Goal: Information Seeking & Learning: Learn about a topic

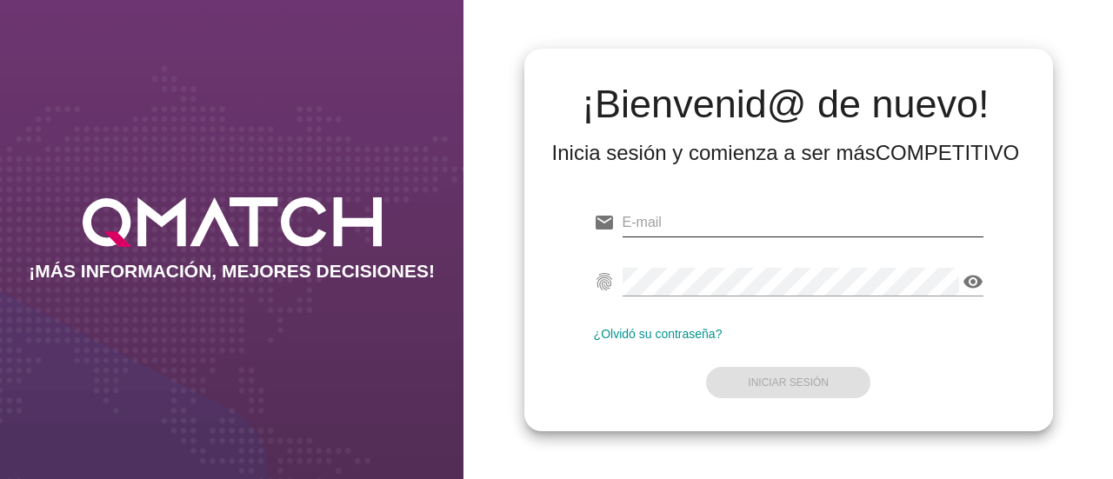
type input "test@test.easy.cl"
click at [747, 229] on input "test@test.easy.cl" at bounding box center [802, 223] width 361 height 28
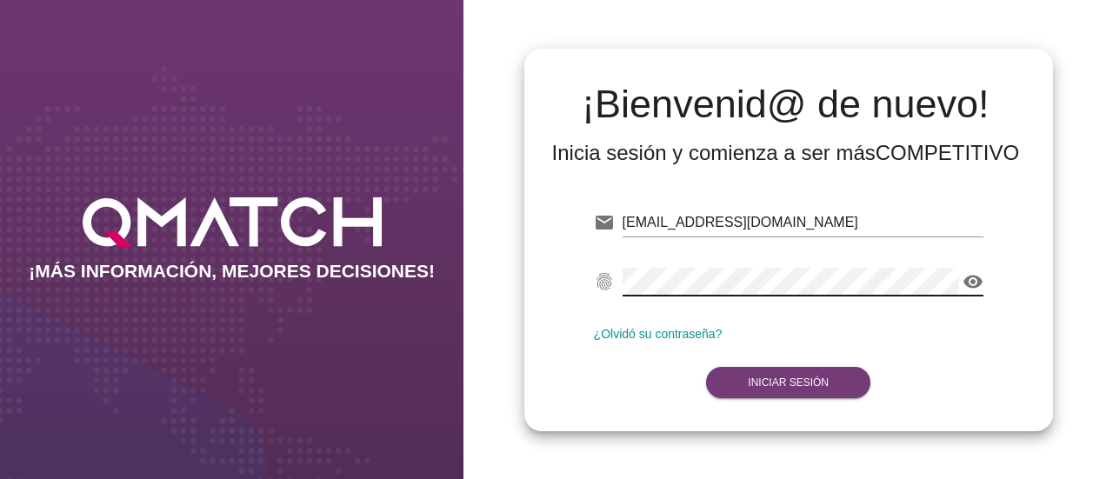
click at [779, 376] on strong "Iniciar Sesión" at bounding box center [787, 382] width 81 height 12
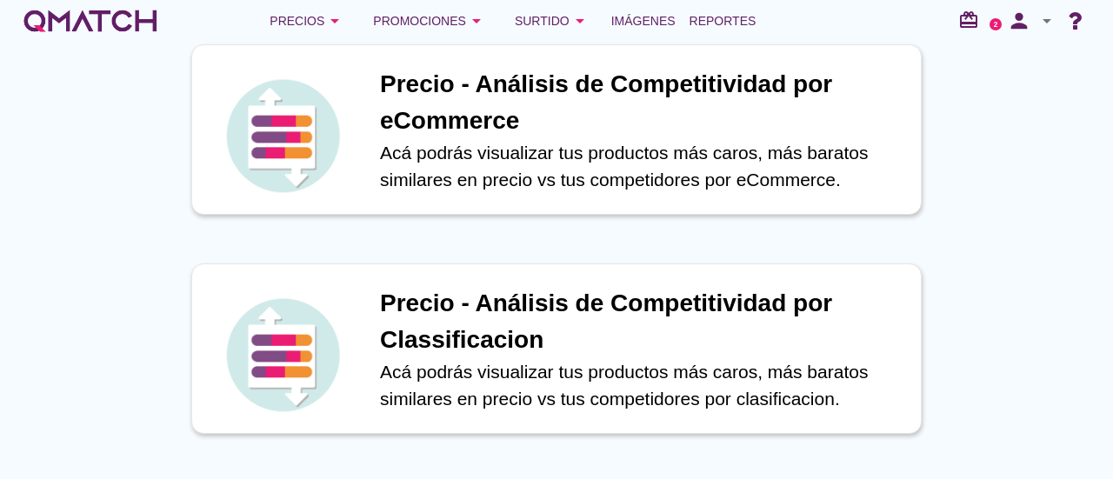
scroll to position [364, 0]
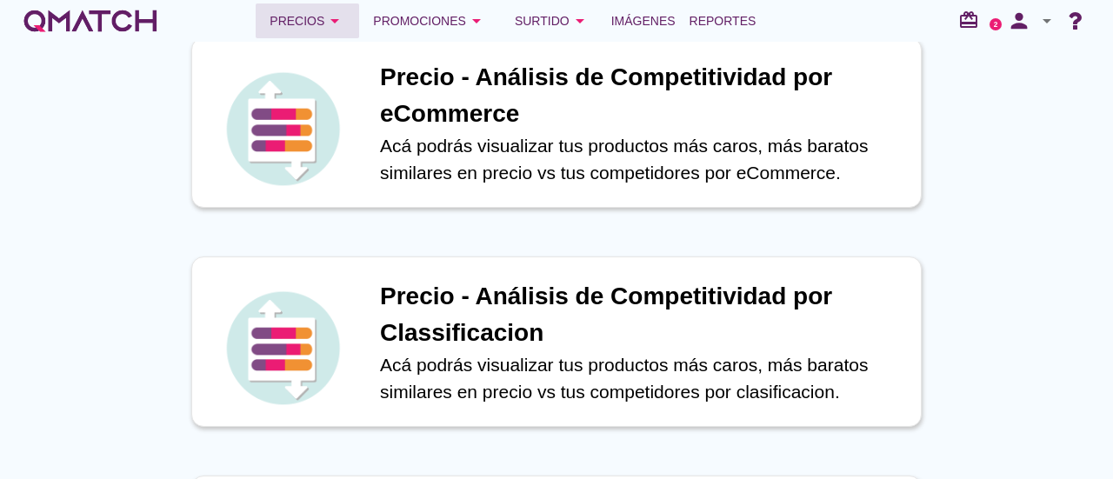
click at [342, 22] on icon "arrow_drop_down" at bounding box center [334, 20] width 21 height 21
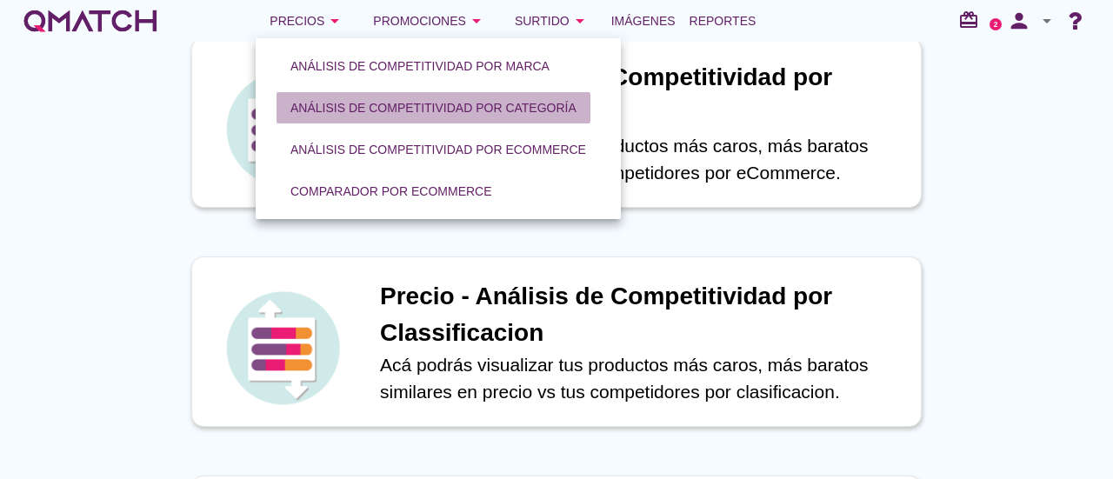
click at [394, 116] on div "Análisis de competitividad por categoría" at bounding box center [433, 108] width 286 height 18
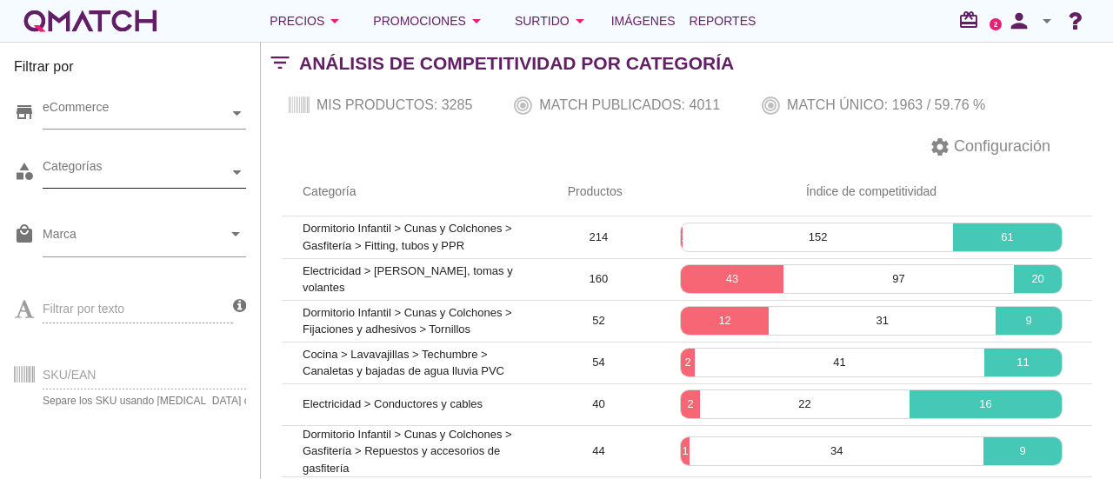
click at [236, 171] on icon at bounding box center [237, 172] width 8 height 4
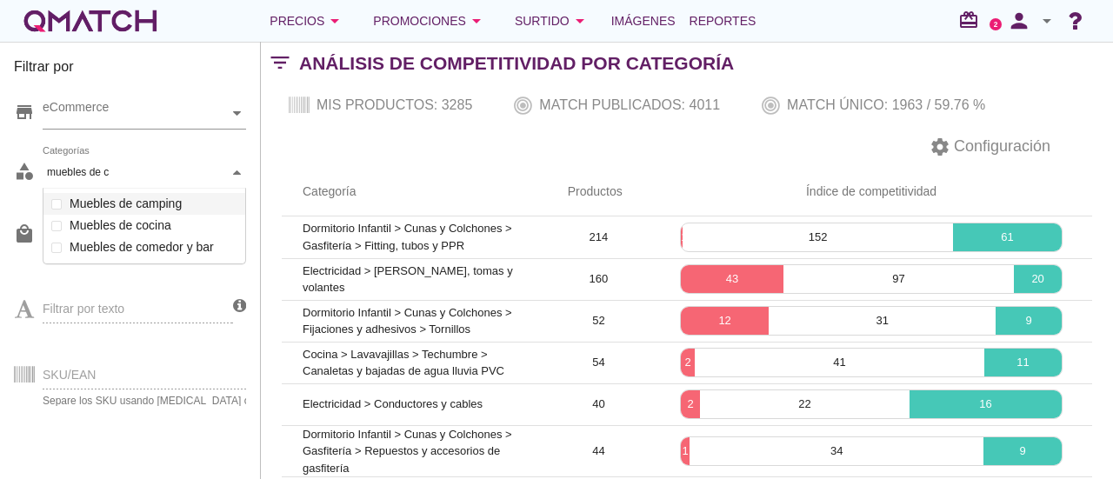
scroll to position [76, 203]
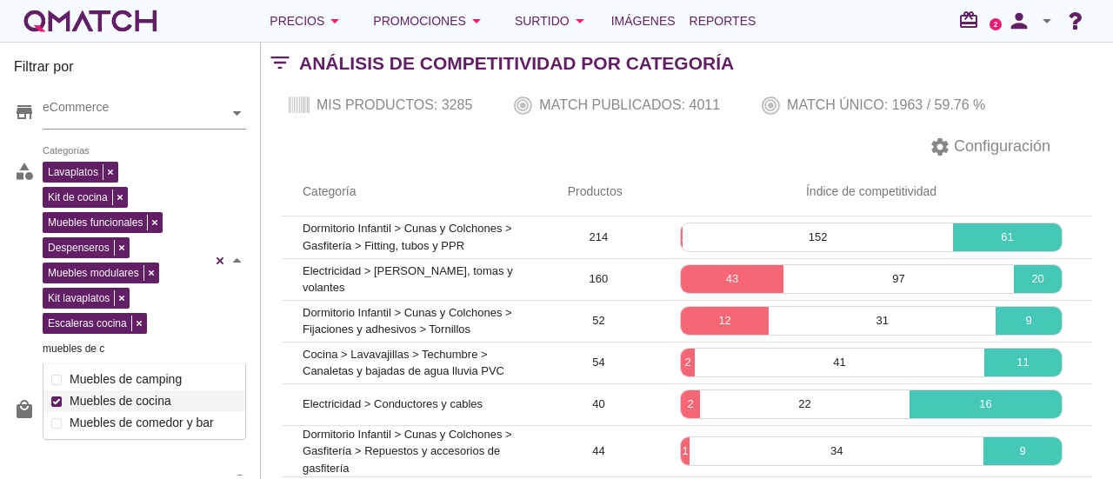
click at [57, 223] on div "Lavaplatos Kit de cocina Muebles funcionales Despenseros Muebles modulares Kit …" at bounding box center [144, 260] width 203 height 207
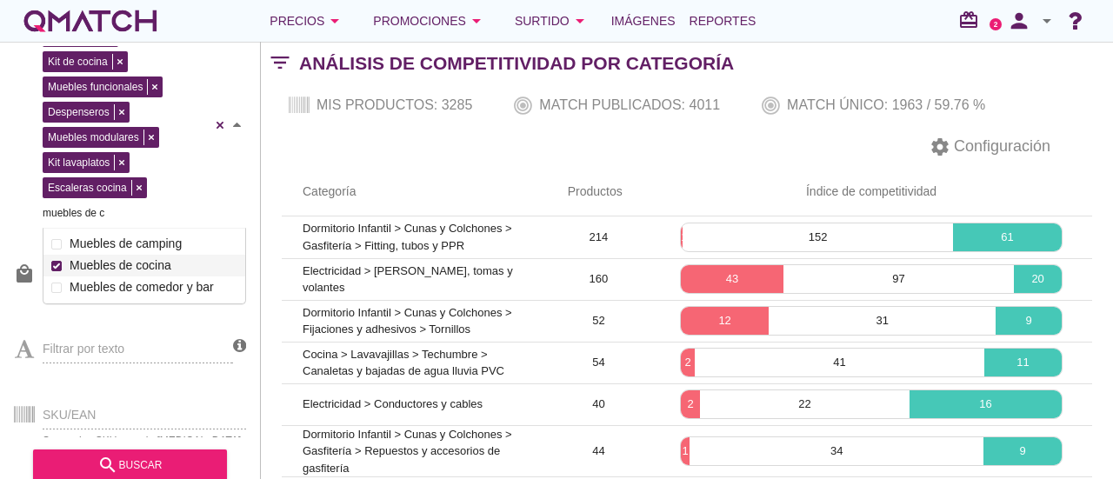
scroll to position [58, 0]
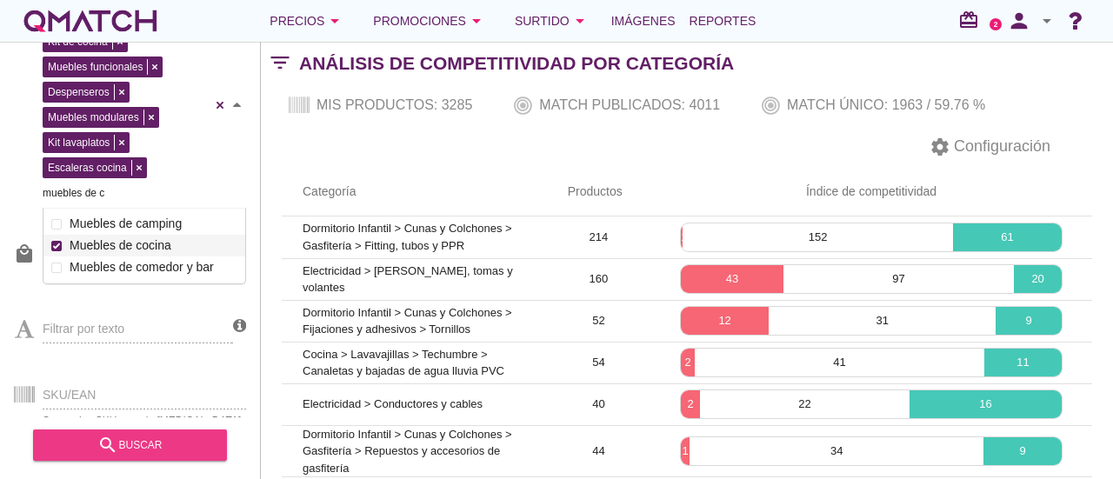
type input "muebles de c"
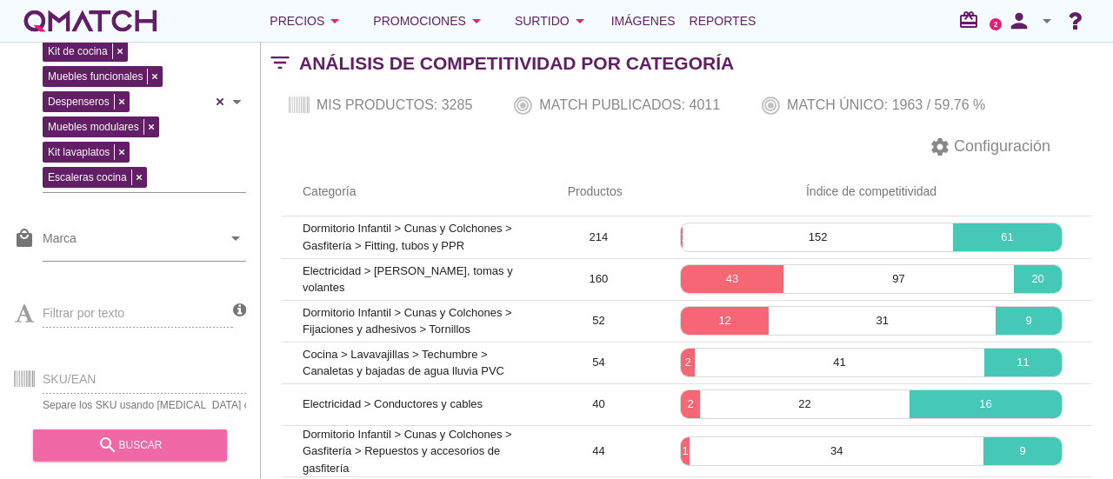
drag, startPoint x: 90, startPoint y: 442, endPoint x: 127, endPoint y: 444, distance: 37.5
click at [90, 442] on div "search buscar" at bounding box center [130, 445] width 166 height 21
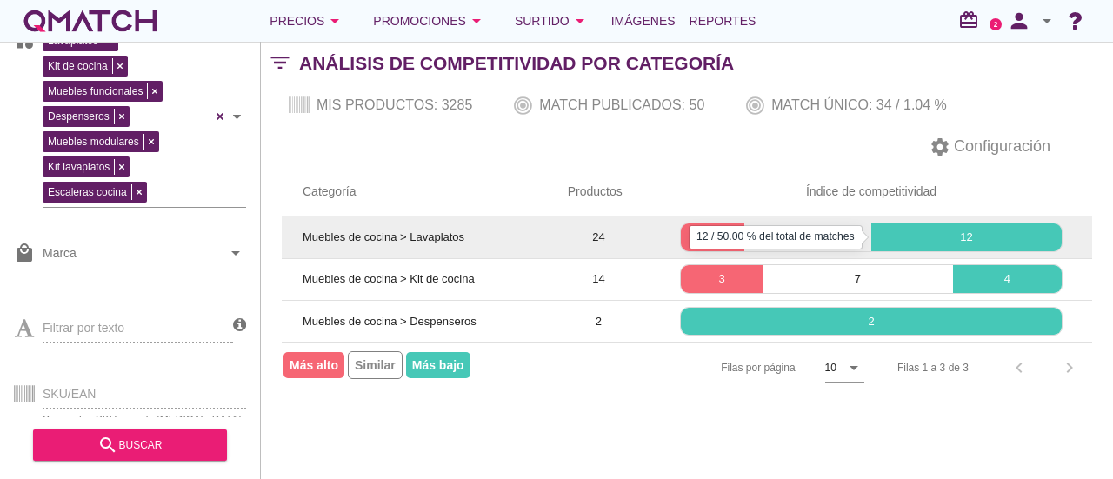
click at [925, 232] on p "12" at bounding box center [966, 237] width 190 height 17
click at [828, 237] on p "8" at bounding box center [807, 237] width 127 height 17
click at [721, 239] on p "4" at bounding box center [712, 237] width 63 height 17
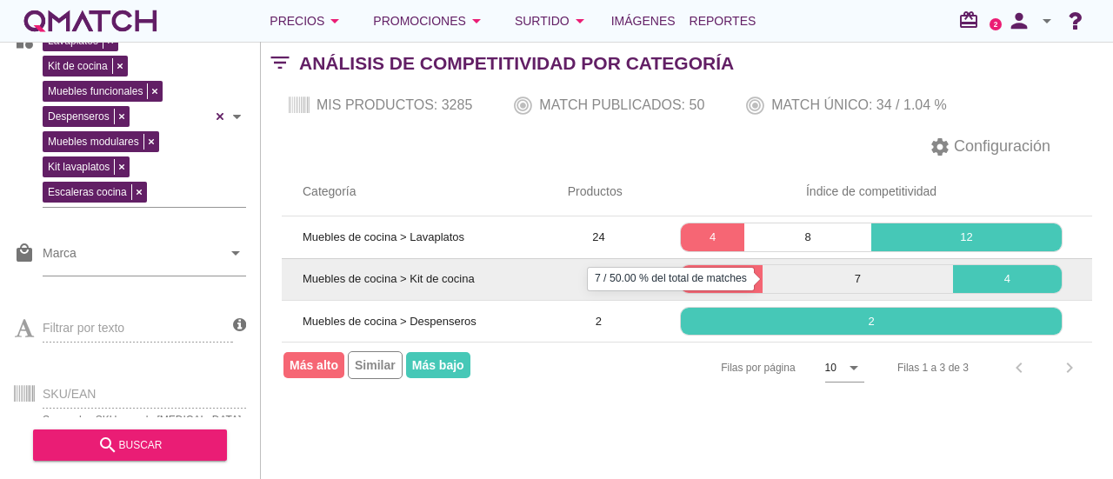
click at [867, 272] on p "7" at bounding box center [857, 278] width 190 height 17
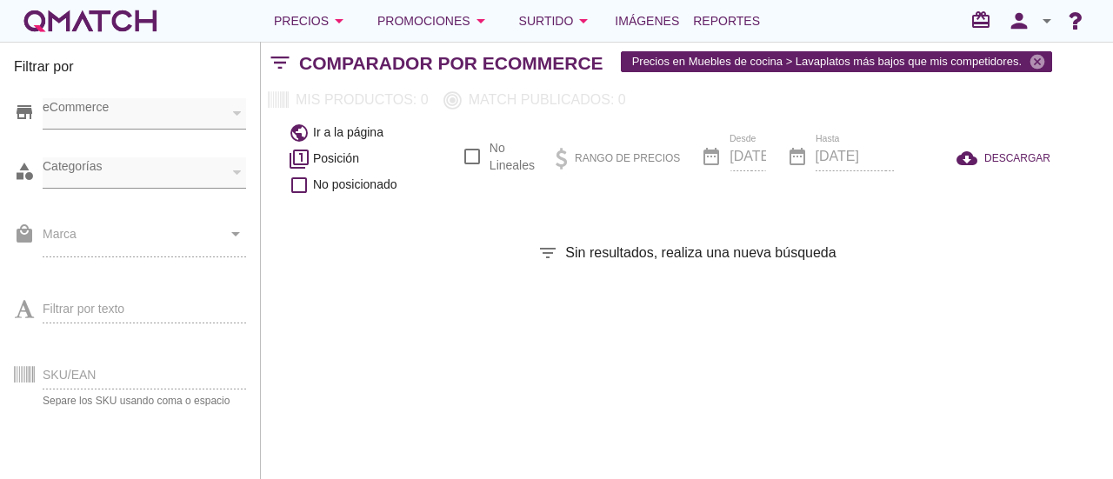
checkbox input "false"
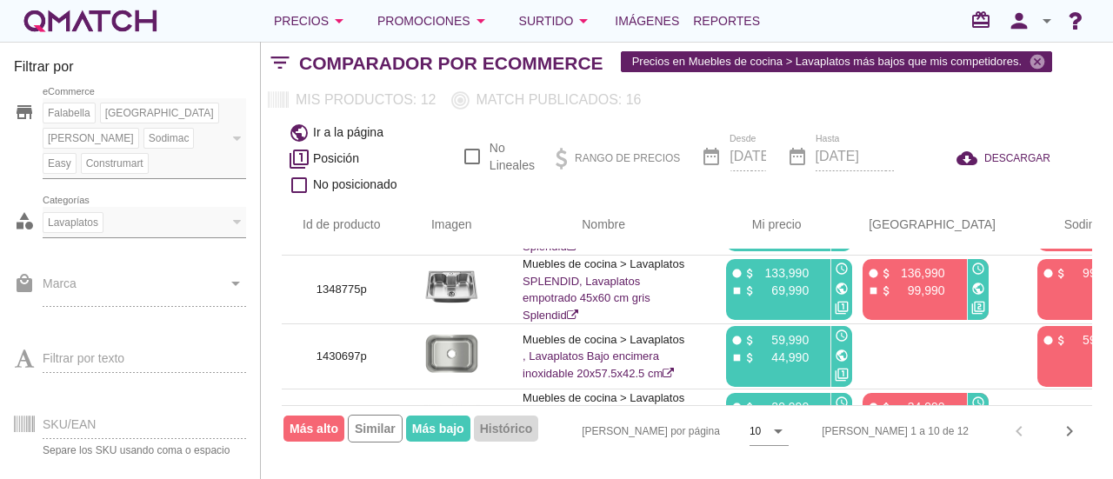
scroll to position [530, 0]
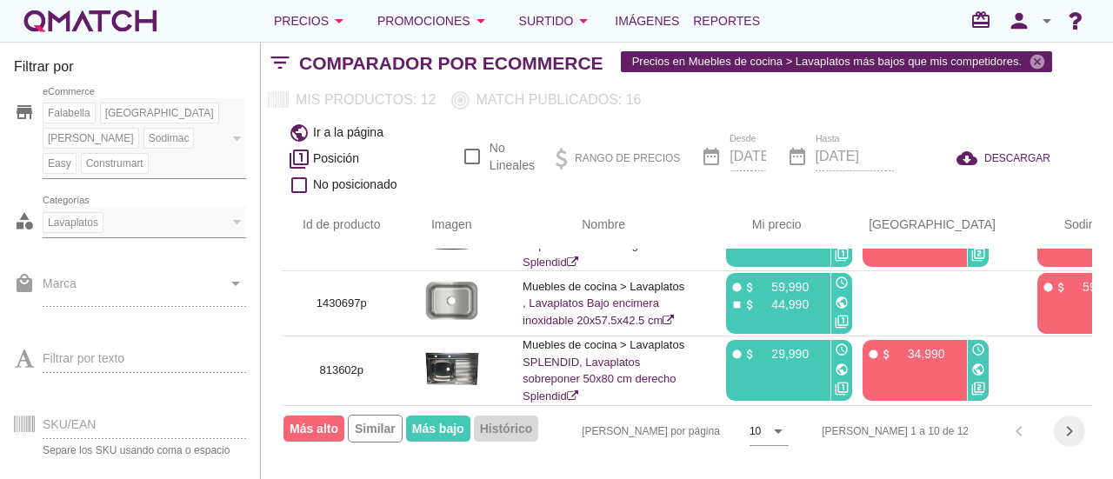
click at [1071, 432] on icon "chevron_right" at bounding box center [1069, 431] width 21 height 21
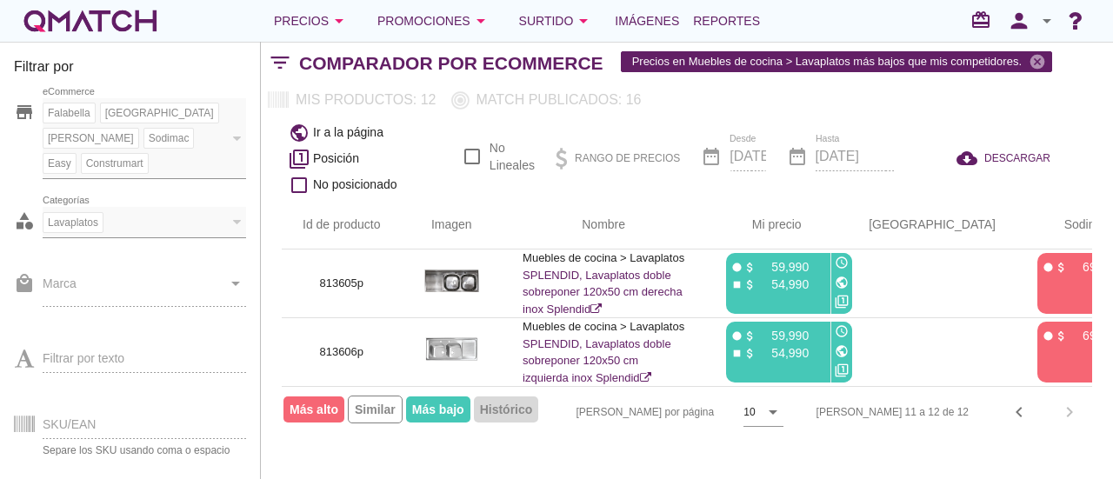
scroll to position [0, 0]
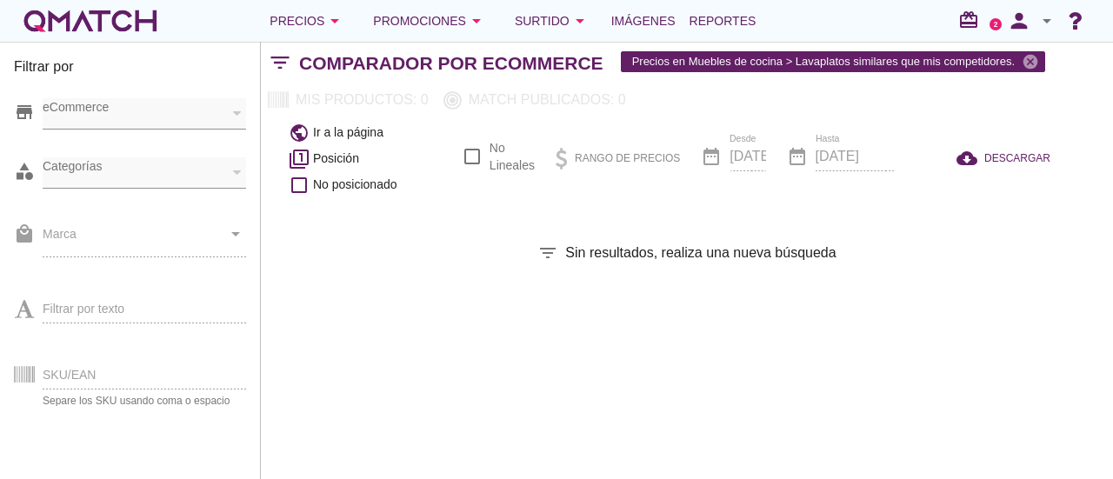
checkbox input "false"
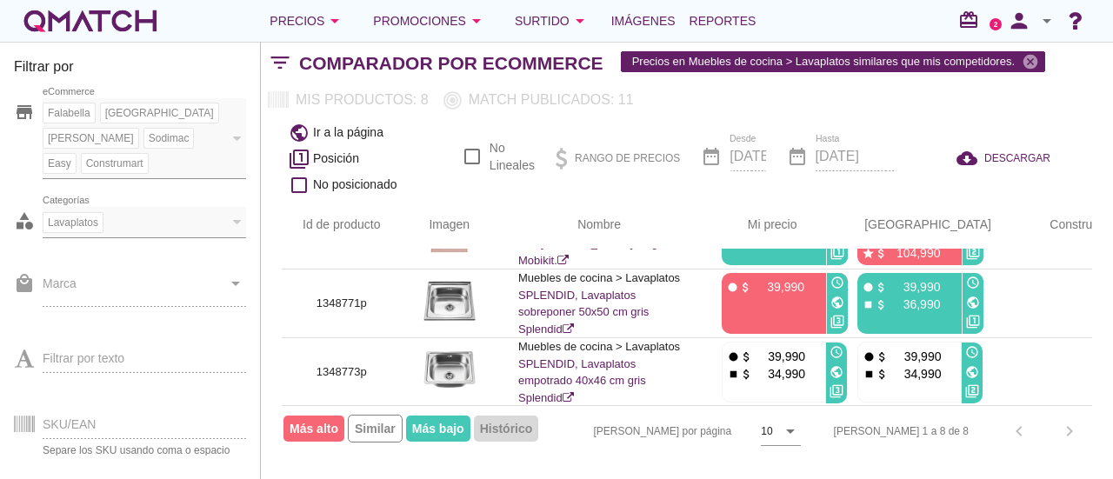
scroll to position [400, 0]
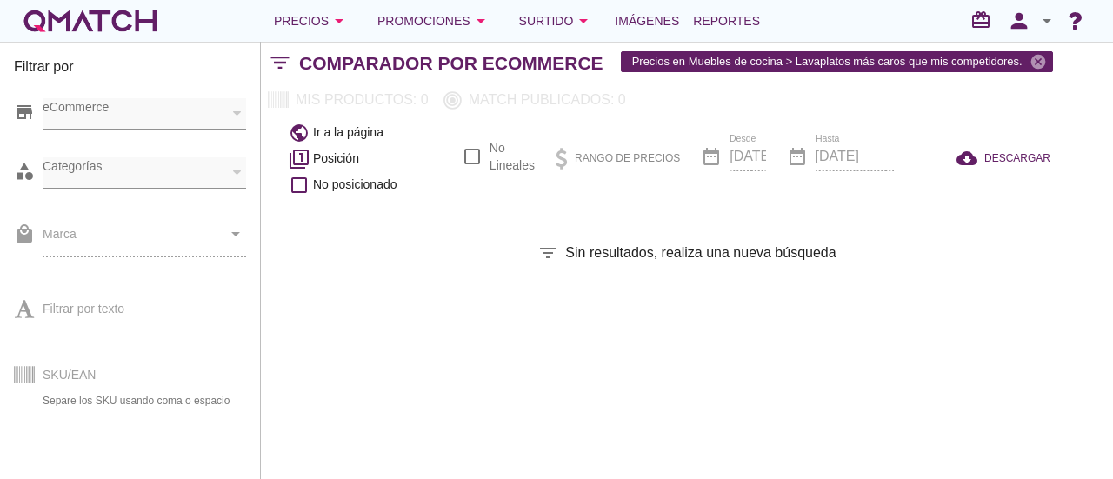
checkbox input "false"
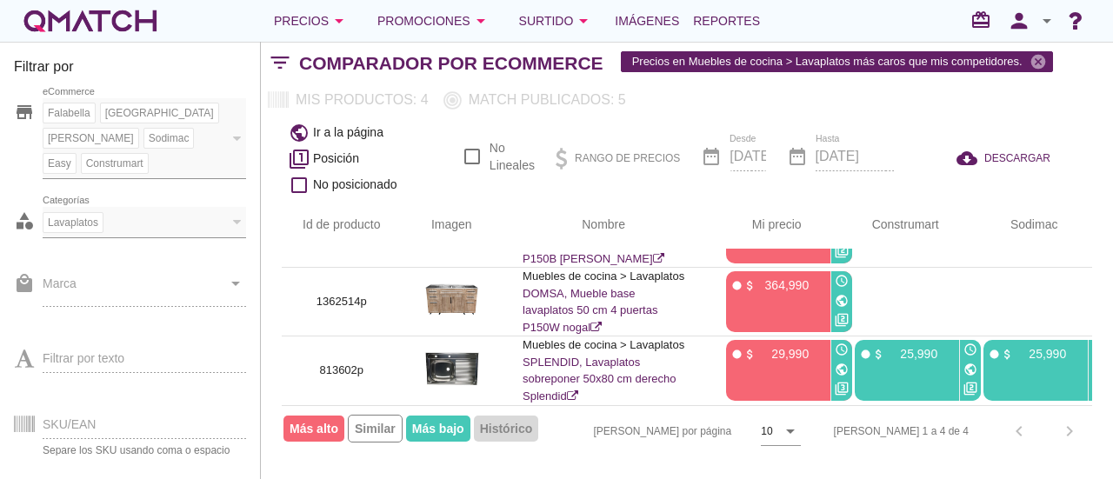
scroll to position [127, 0]
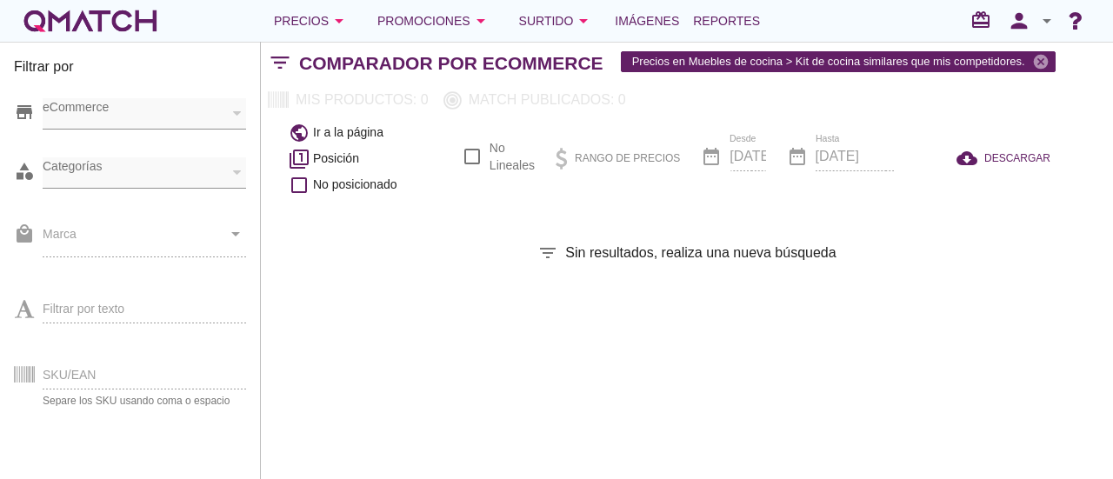
checkbox input "false"
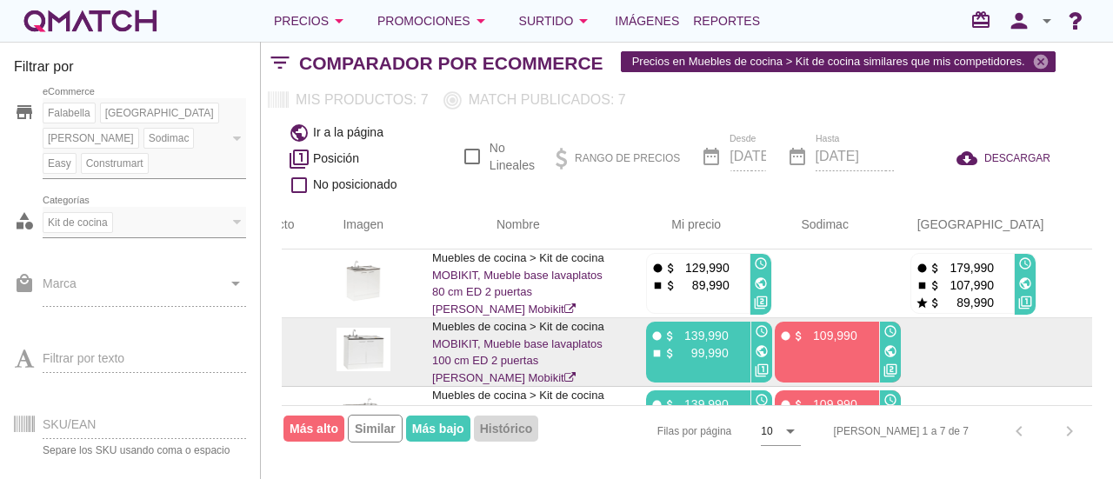
scroll to position [0, 87]
